Goal: Check status: Check status

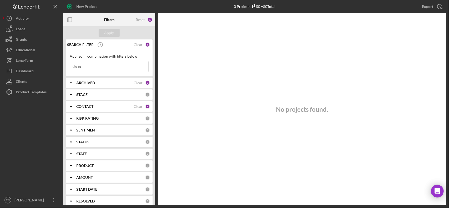
click at [89, 71] on input "daria" at bounding box center [109, 66] width 78 height 11
type input "[PERSON_NAME]"
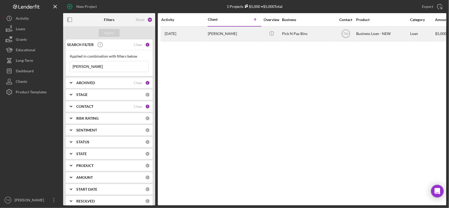
click at [223, 34] on div "[PERSON_NAME]" at bounding box center [234, 34] width 53 height 14
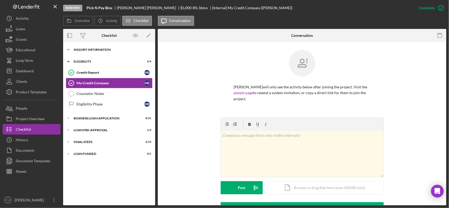
click at [100, 52] on div "Icon/Expander INQUIRY INFORMATION 6 / 11" at bounding box center [109, 49] width 92 height 11
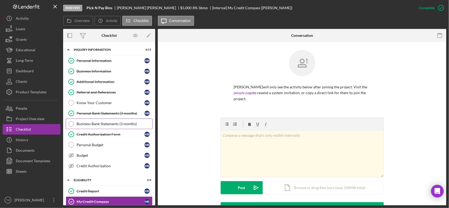
scroll to position [66, 0]
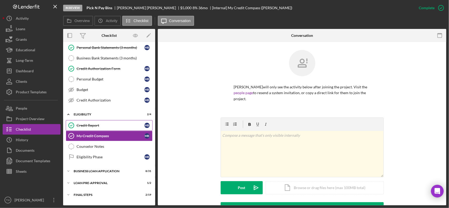
click at [104, 129] on link "Credit Report Credit Report M B" at bounding box center [109, 125] width 87 height 11
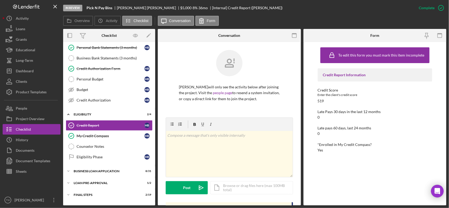
scroll to position [165, 0]
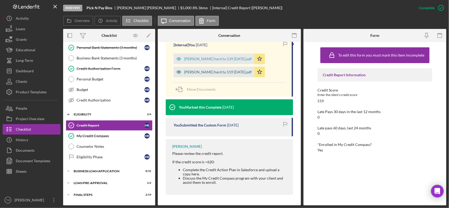
click at [199, 69] on div "[PERSON_NAME] hard tu 519 [DATE].pdf" at bounding box center [214, 72] width 81 height 11
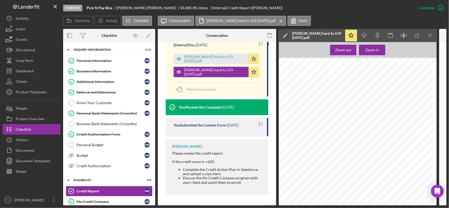
scroll to position [78, 0]
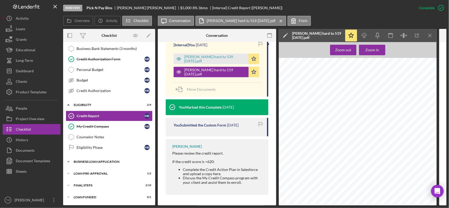
click at [86, 160] on div "BUSINESS LOAN APPLICATION" at bounding box center [111, 161] width 75 height 3
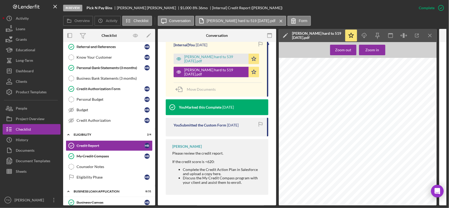
scroll to position [0, 0]
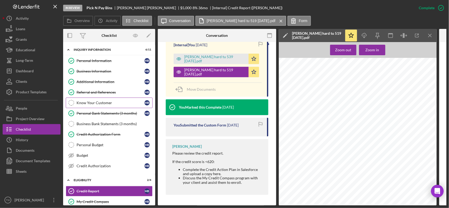
click at [92, 104] on div "Know Your Customer" at bounding box center [111, 103] width 68 height 4
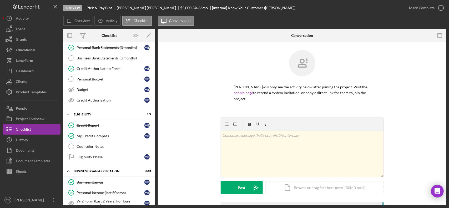
scroll to position [164, 0]
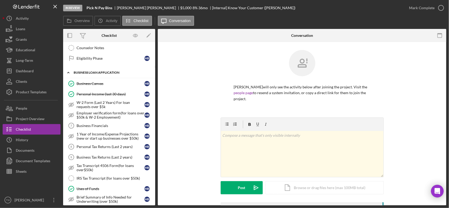
click at [89, 74] on div "BUSINESS LOAN APPLICATION" at bounding box center [111, 72] width 75 height 3
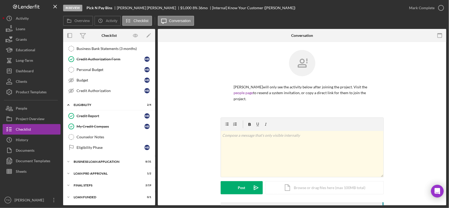
scroll to position [0, 0]
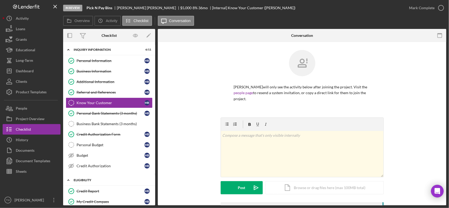
click at [89, 181] on div "ELIGIBILITY" at bounding box center [111, 180] width 75 height 3
click at [70, 180] on icon "Icon/Expander" at bounding box center [68, 180] width 11 height 11
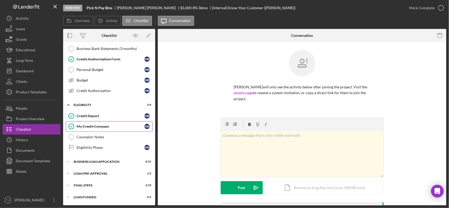
click at [88, 123] on link "My Credit Compass My Credit Compass M B" at bounding box center [109, 126] width 87 height 11
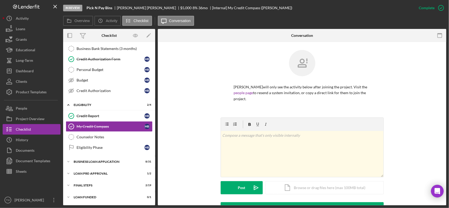
scroll to position [115, 0]
